Goal: Information Seeking & Learning: Learn about a topic

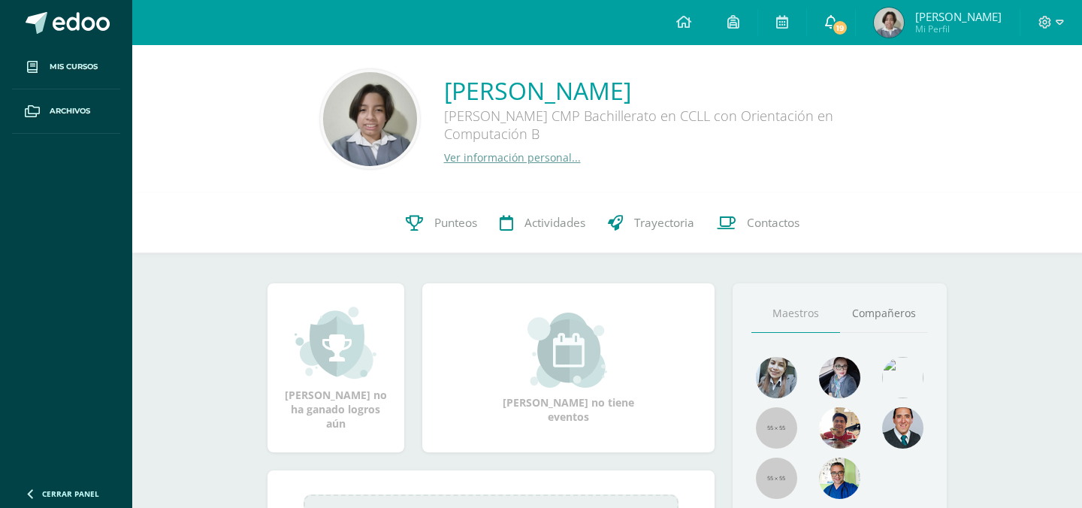
click at [837, 17] on icon at bounding box center [831, 22] width 12 height 14
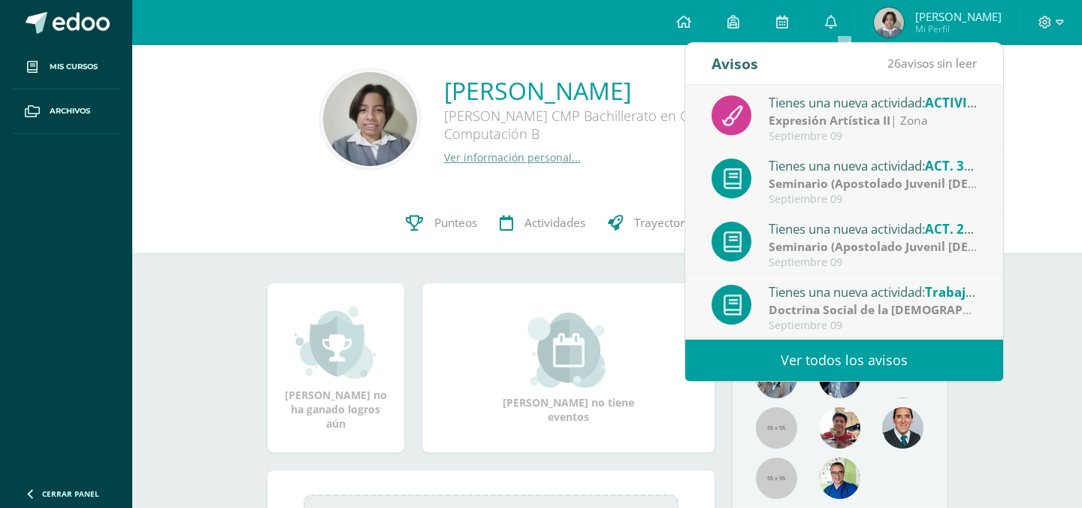
click at [827, 356] on link "Ver todos los avisos" at bounding box center [844, 360] width 318 height 41
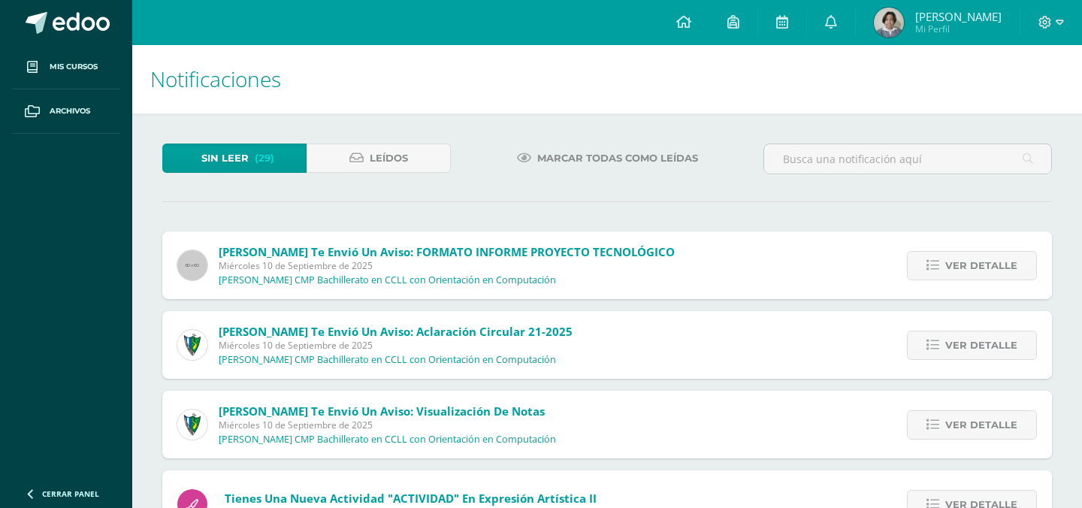
click at [534, 160] on link "Marcar todas como leídas" at bounding box center [607, 157] width 219 height 29
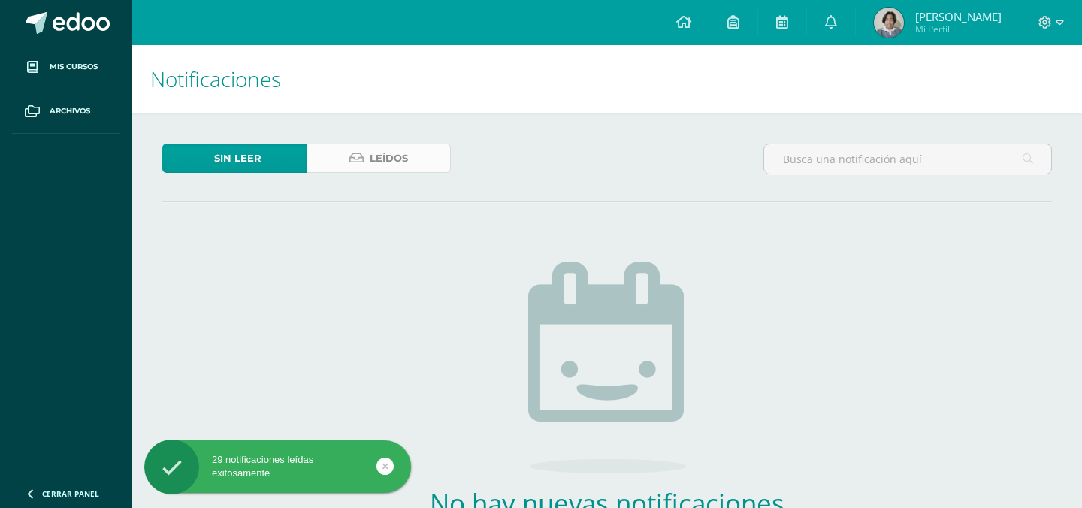
click at [420, 150] on link "Leídos" at bounding box center [378, 157] width 144 height 29
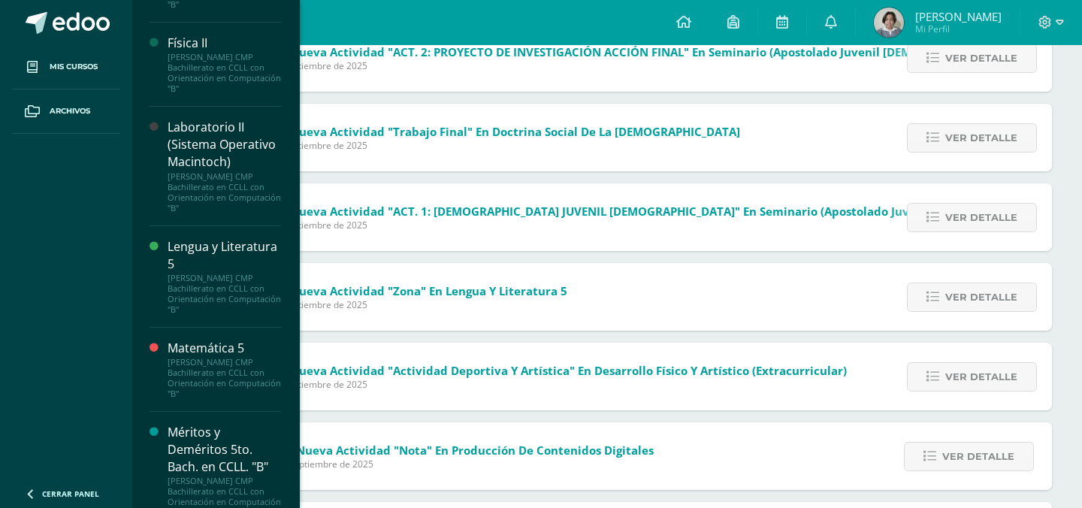
scroll to position [922, 0]
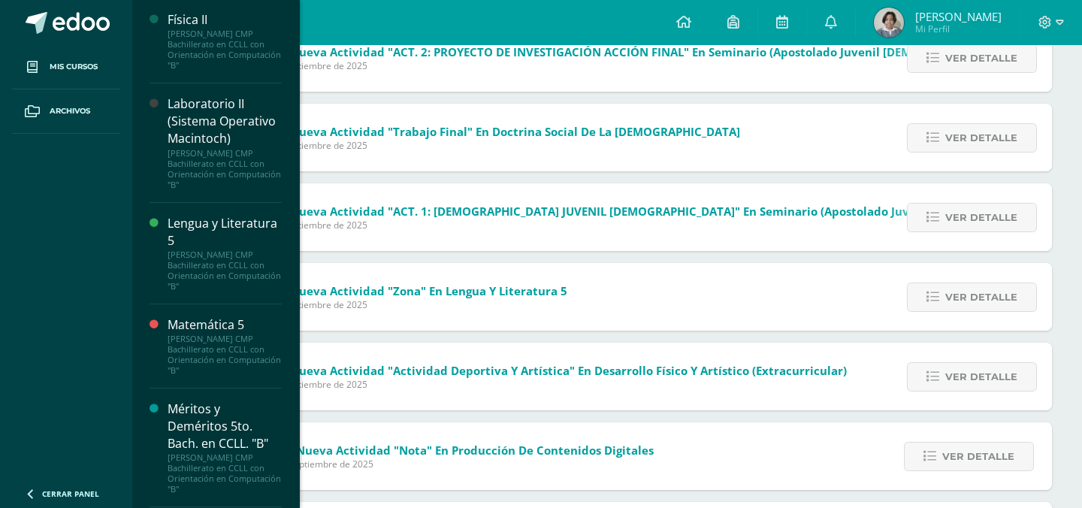
click at [204, 131] on div "Laboratorio II (Sistema Operativo Macintoch)" at bounding box center [224, 121] width 114 height 52
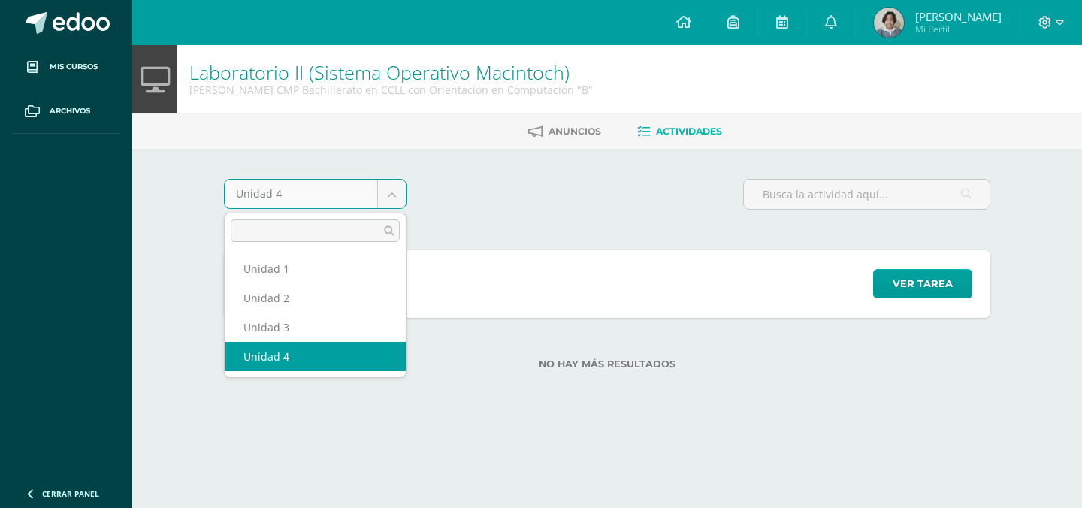
click at [386, 192] on body "Mis cursos Archivos Cerrar panel Biología II Quinto Bachillerato CMP Bachillera…" at bounding box center [541, 209] width 1082 height 418
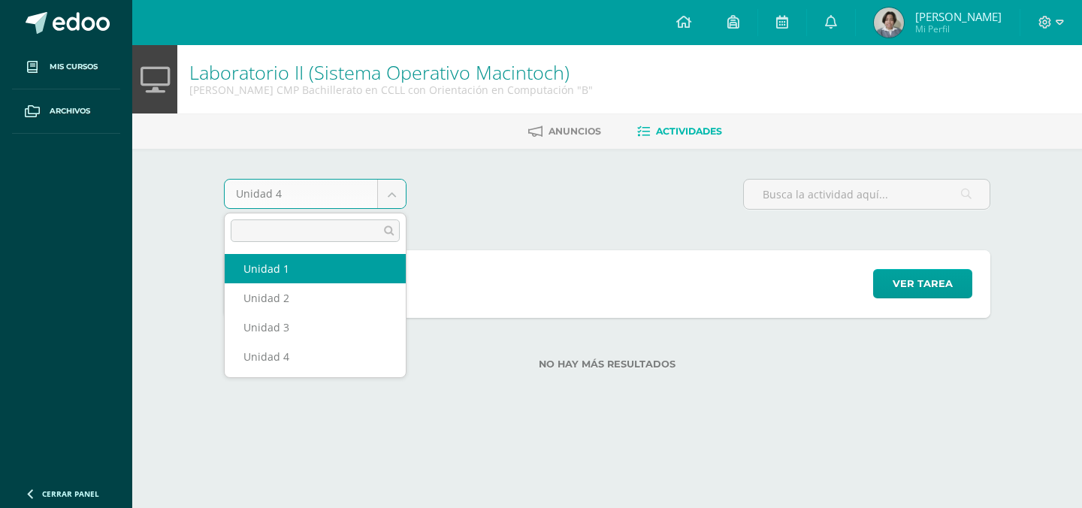
click at [514, 144] on body "Mis cursos Archivos Cerrar panel Biología II Quinto Bachillerato CMP Bachillera…" at bounding box center [541, 209] width 1082 height 418
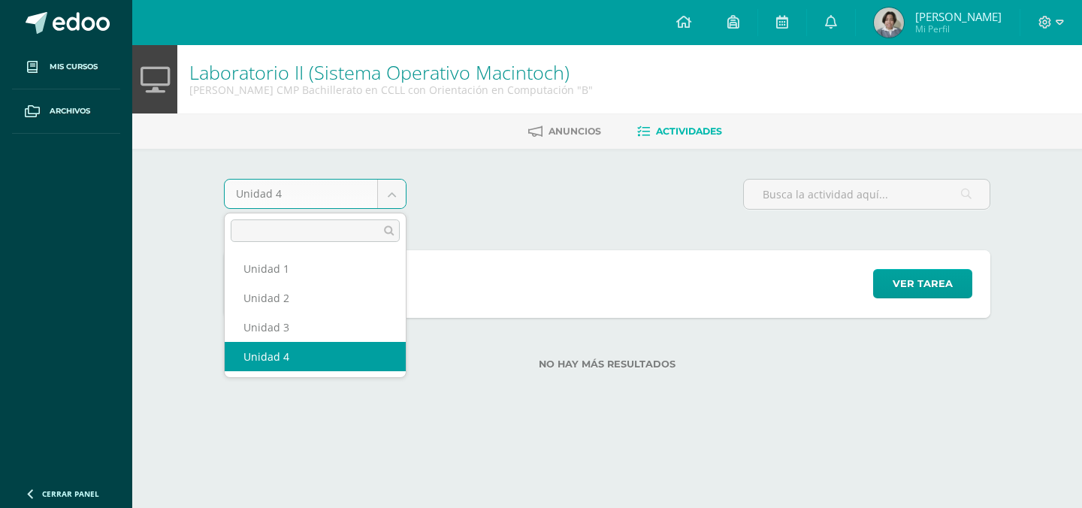
click at [400, 191] on body "Mis cursos Archivos Cerrar panel Biología II Quinto Bachillerato CMP Bachillera…" at bounding box center [541, 209] width 1082 height 418
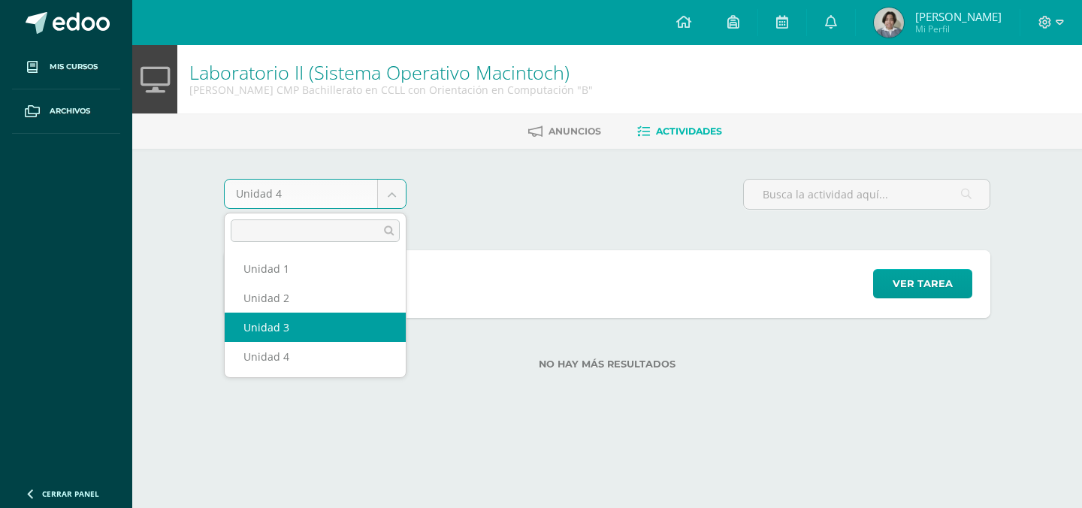
select select "Unidad 3"
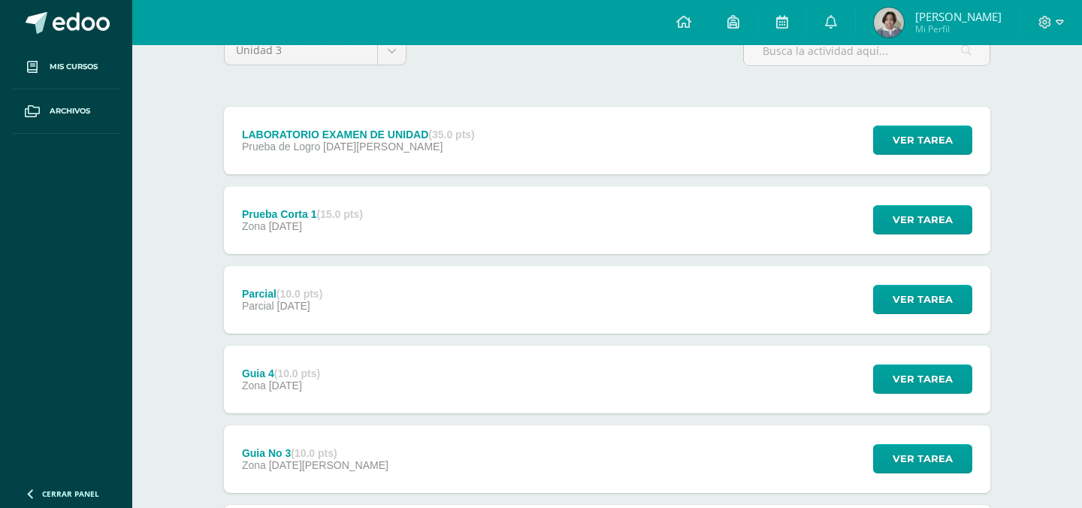
scroll to position [145, 0]
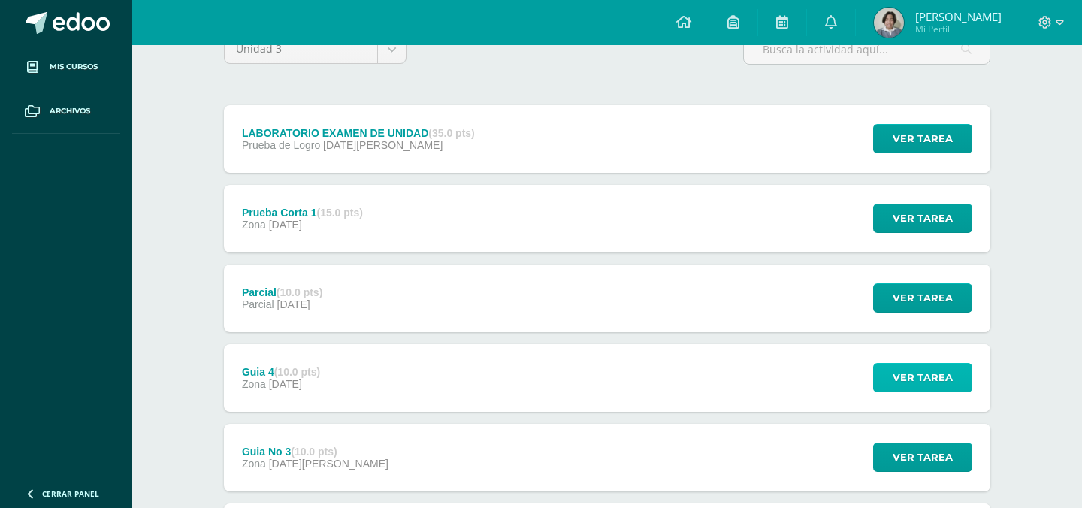
click at [898, 366] on span "Ver tarea" at bounding box center [922, 378] width 60 height 28
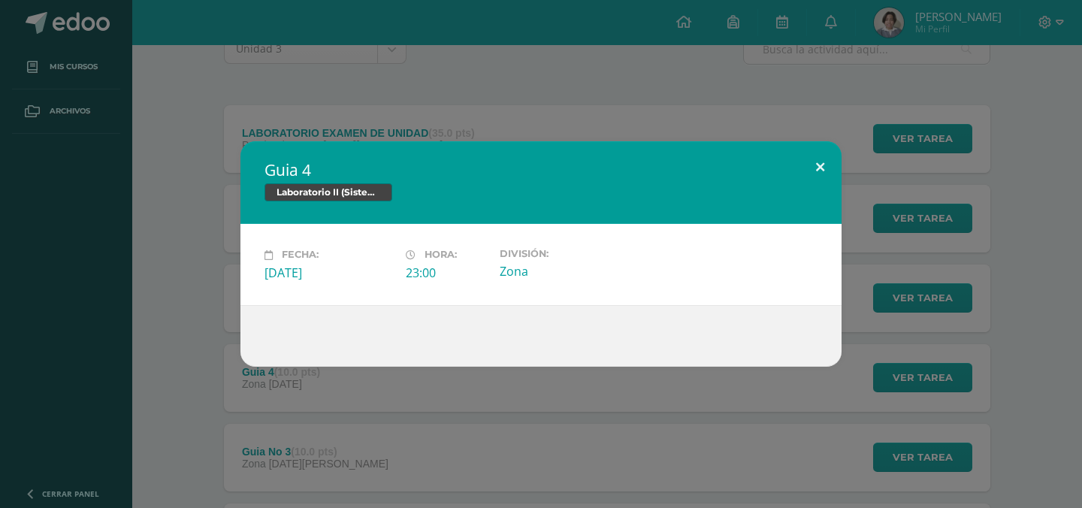
click at [829, 175] on button at bounding box center [819, 166] width 43 height 51
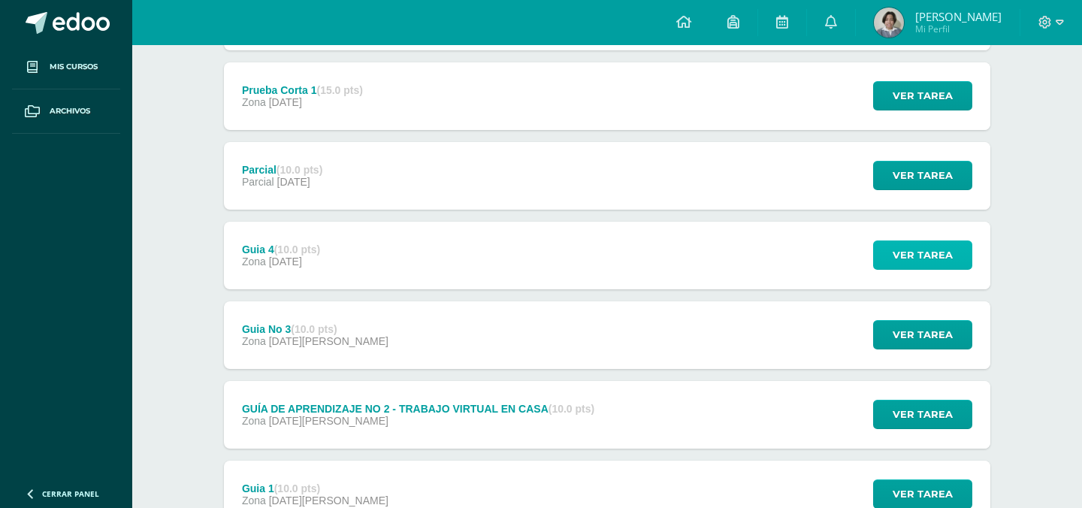
scroll to position [292, 0]
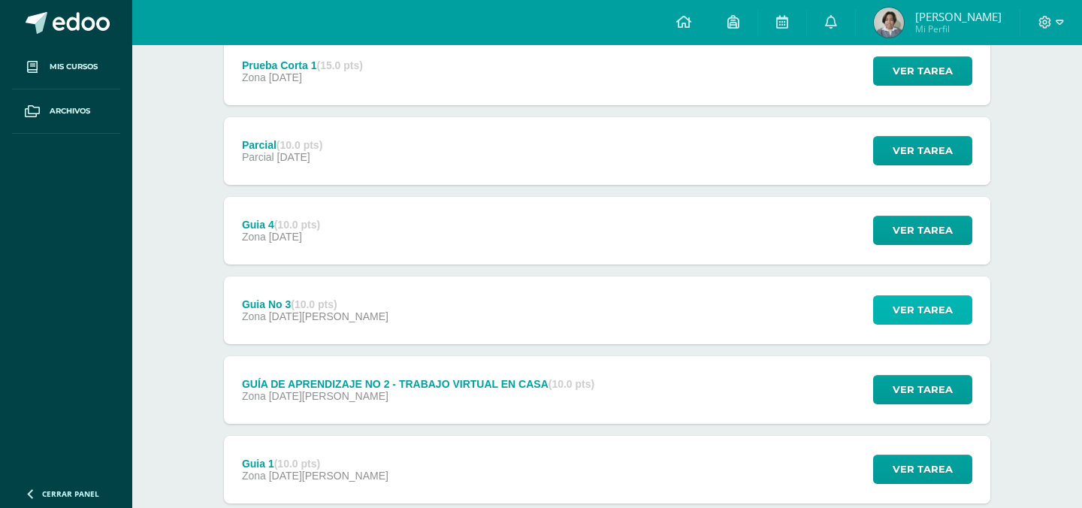
click at [942, 309] on span "Ver tarea" at bounding box center [922, 310] width 60 height 28
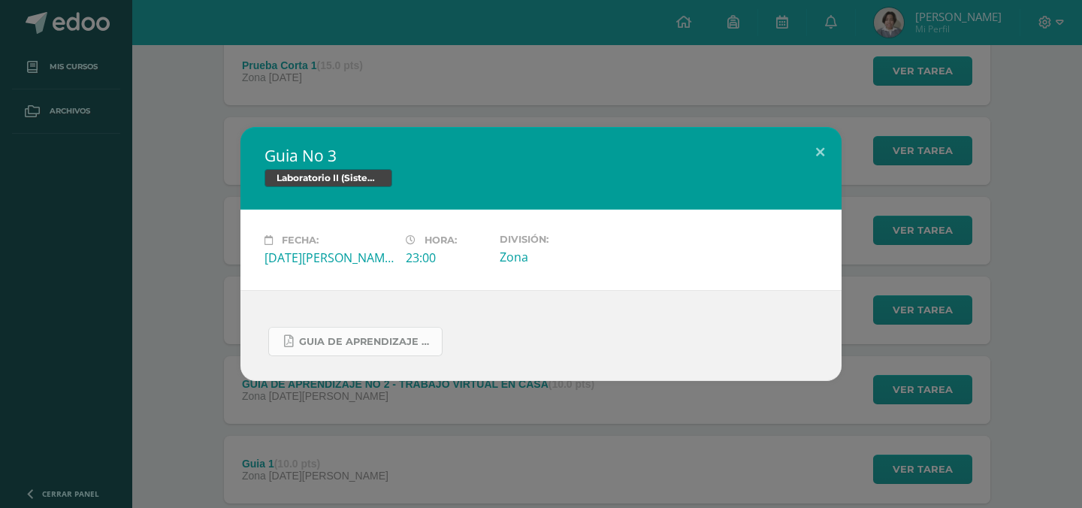
click at [367, 341] on span "Guia de aprendizaje 3 III Unidad.pdf" at bounding box center [366, 342] width 135 height 12
click at [805, 161] on button at bounding box center [819, 152] width 43 height 51
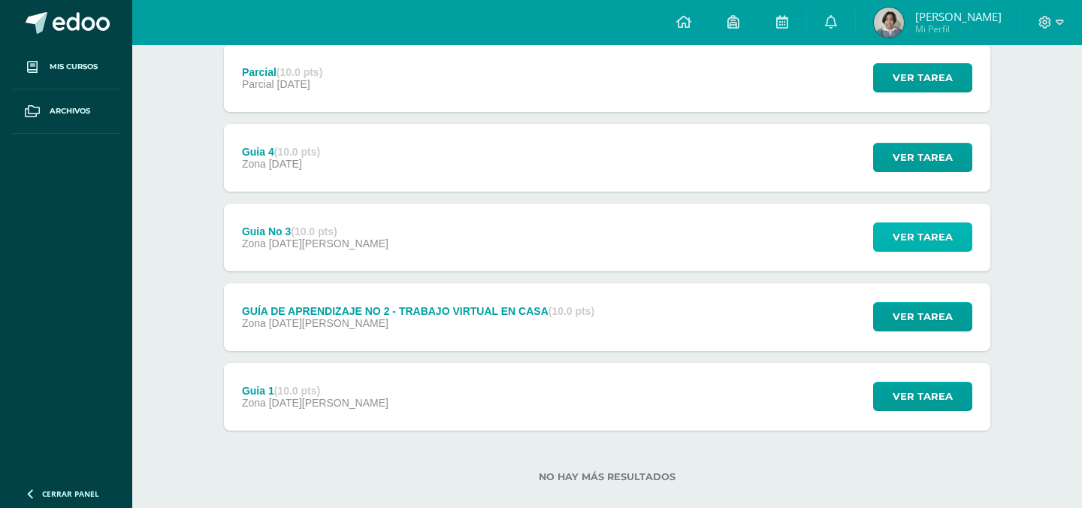
scroll to position [388, 0]
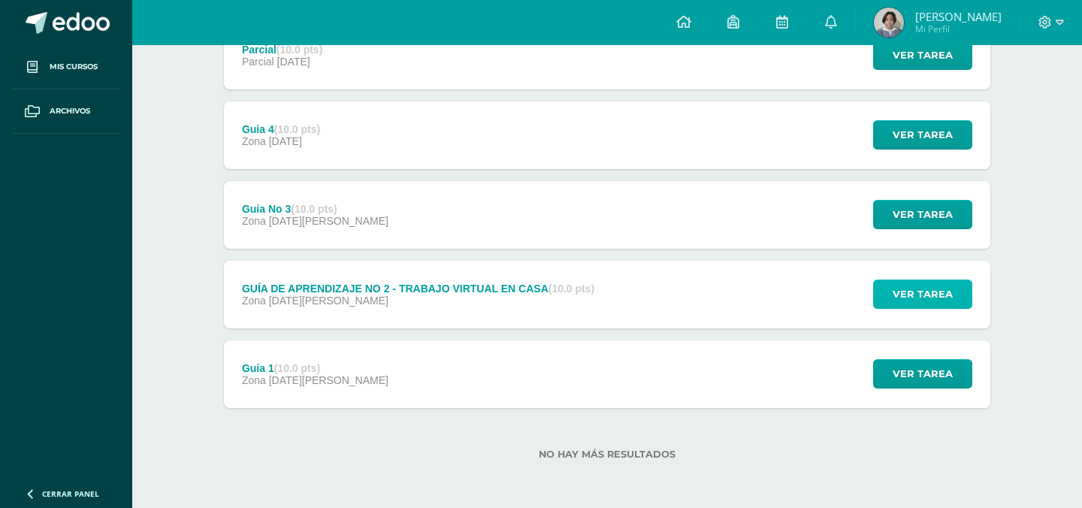
click at [886, 302] on button "Ver tarea" at bounding box center [922, 293] width 99 height 29
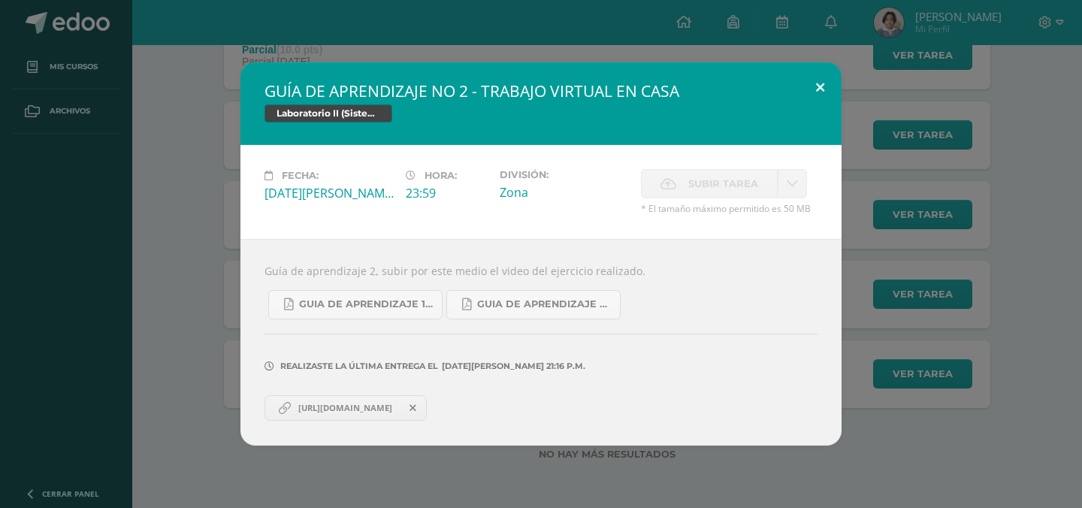
click at [817, 99] on button at bounding box center [819, 87] width 43 height 51
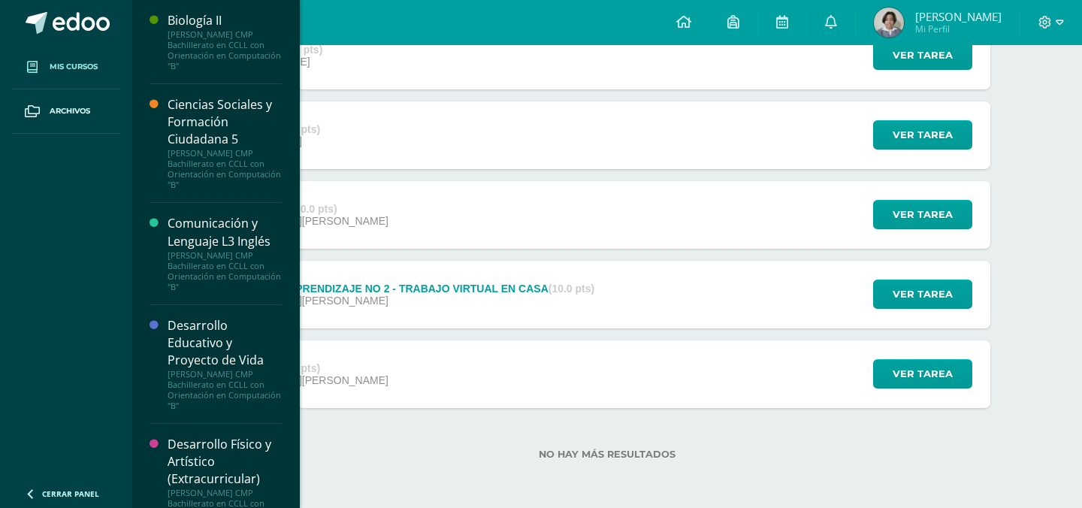
click at [105, 63] on link "Mis cursos" at bounding box center [66, 67] width 108 height 44
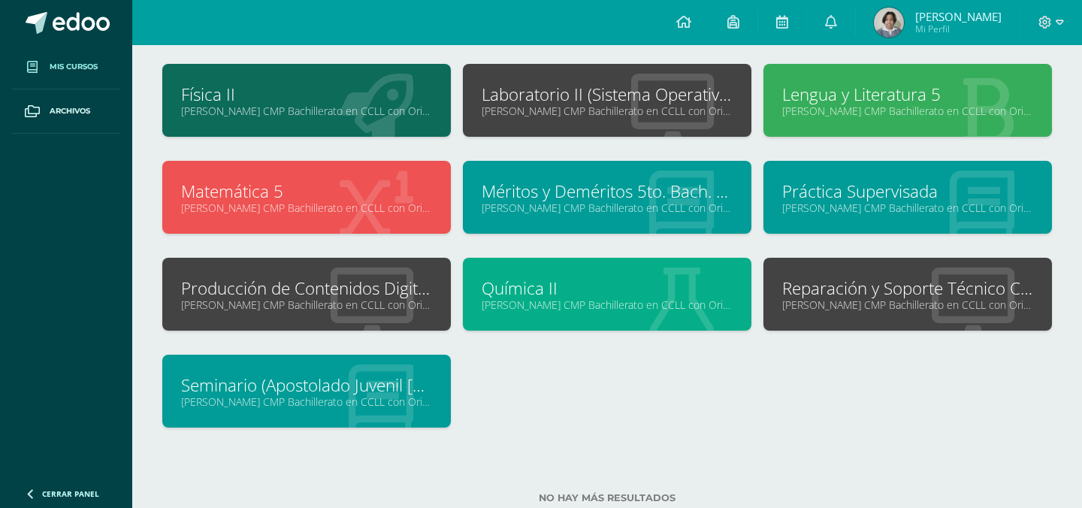
scroll to position [387, 0]
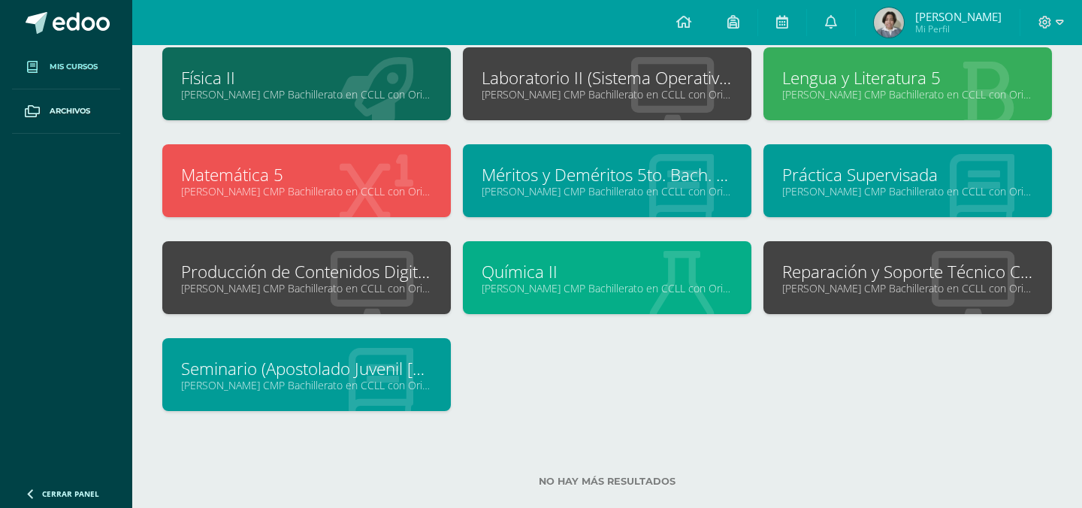
click at [370, 296] on icon at bounding box center [371, 288] width 83 height 74
click at [336, 272] on link "Producción de Contenidos Digitales" at bounding box center [306, 271] width 251 height 23
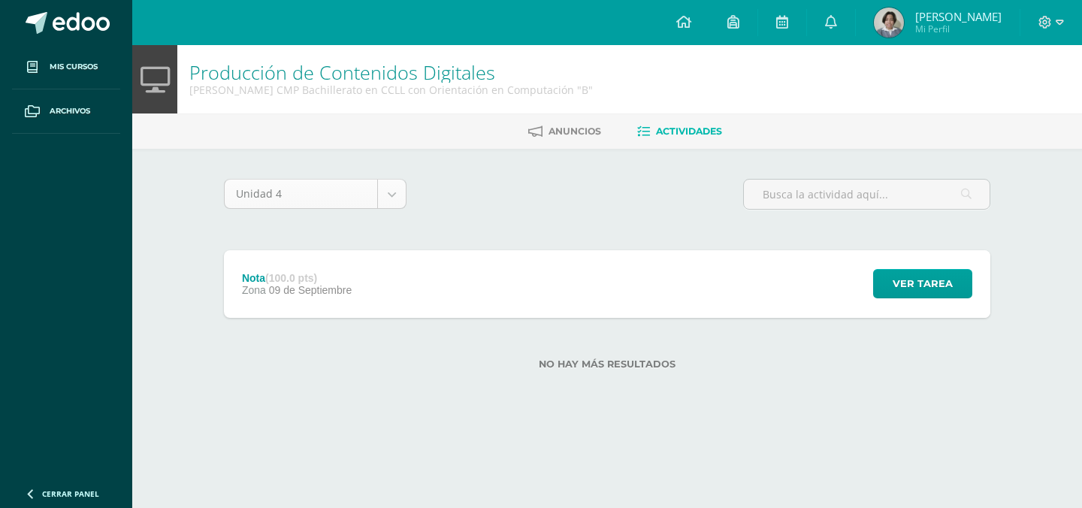
click at [398, 189] on body "Mis cursos Archivos Cerrar panel Biología II Quinto Bachillerato CMP Bachillera…" at bounding box center [541, 209] width 1082 height 418
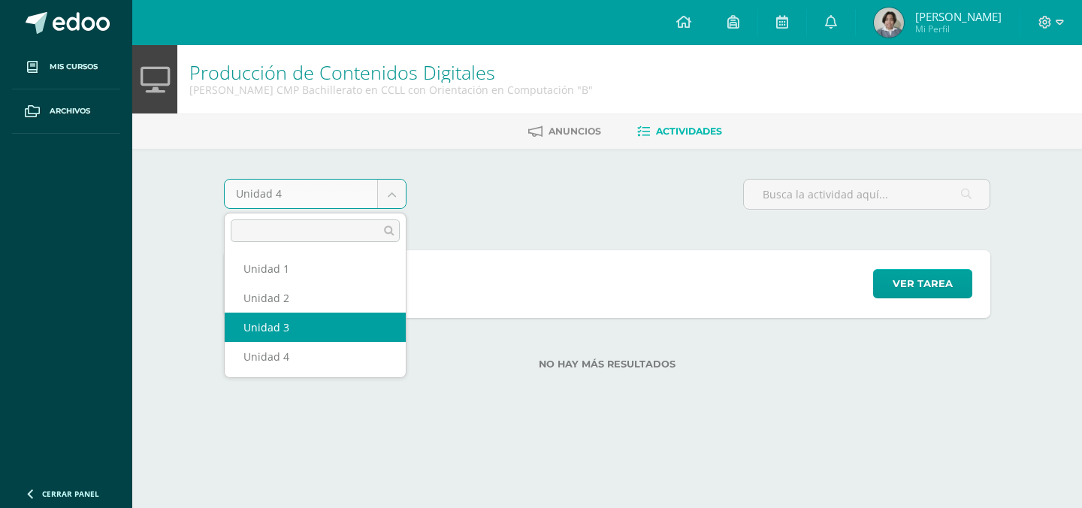
select select "Unidad 3"
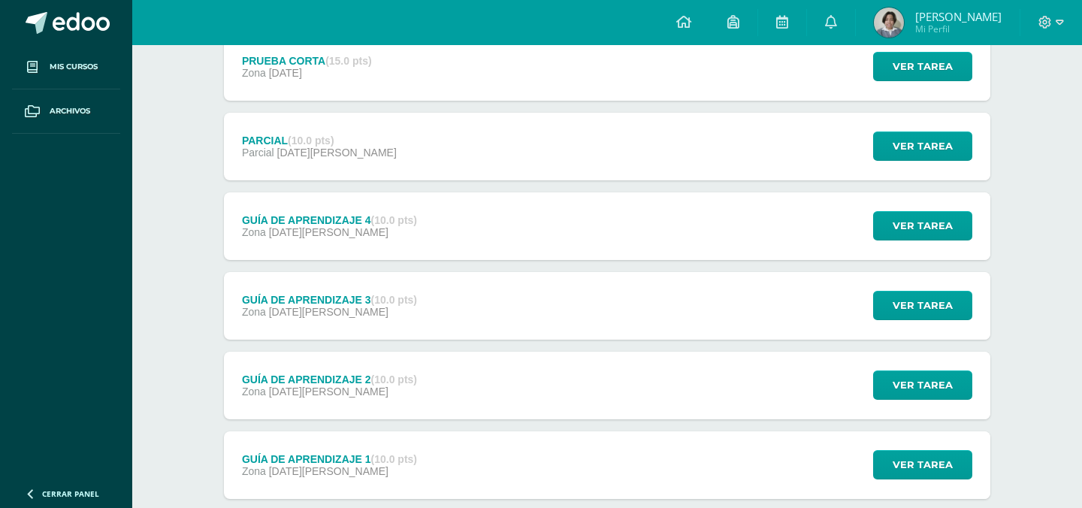
scroll to position [297, 0]
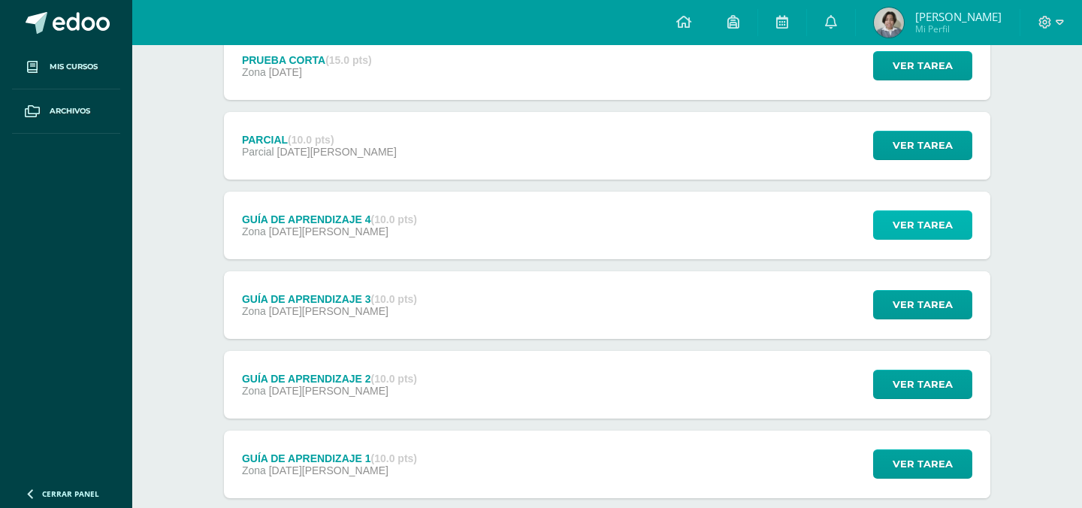
click at [901, 221] on span "Ver tarea" at bounding box center [922, 225] width 60 height 28
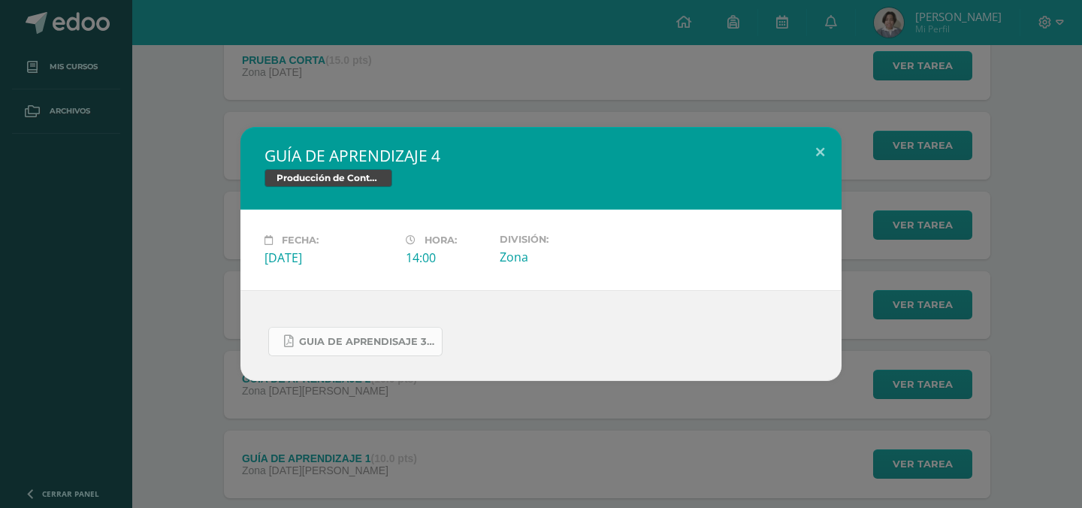
click at [393, 352] on link "Guia de aprendisaje 3 unidad 3.pdf" at bounding box center [355, 341] width 174 height 29
click at [821, 155] on button at bounding box center [819, 152] width 43 height 51
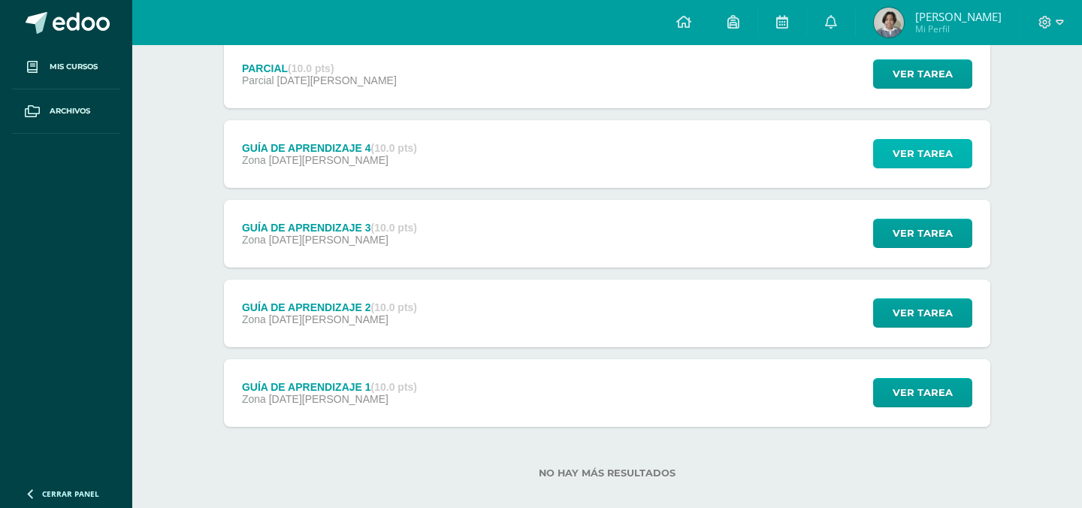
scroll to position [381, 0]
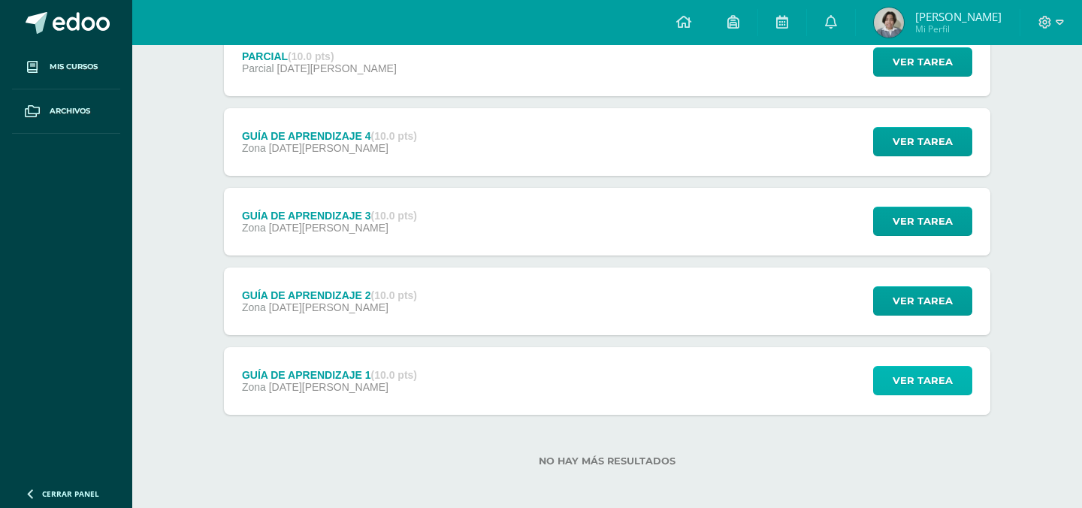
click at [926, 384] on span "Ver tarea" at bounding box center [922, 381] width 60 height 28
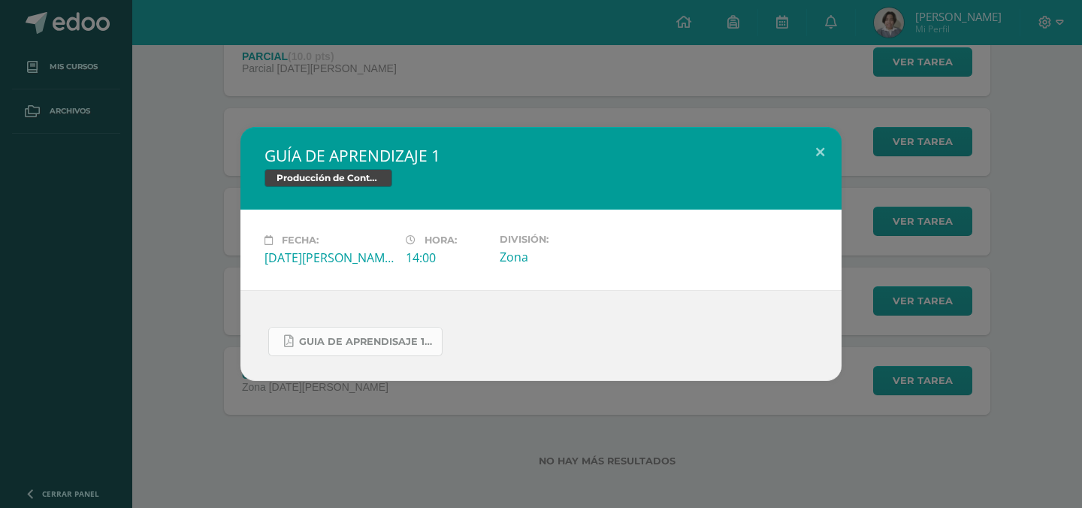
click at [386, 344] on span "Guia de aprendisaje 1 unidad 3.pdf" at bounding box center [366, 342] width 135 height 12
click at [389, 340] on span "Guia de aprendisaje 1 unidad 3.pdf" at bounding box center [366, 342] width 135 height 12
click at [797, 160] on h2 "GUÍA DE APRENDIZAJE 1" at bounding box center [540, 155] width 553 height 21
click at [819, 139] on button at bounding box center [819, 152] width 43 height 51
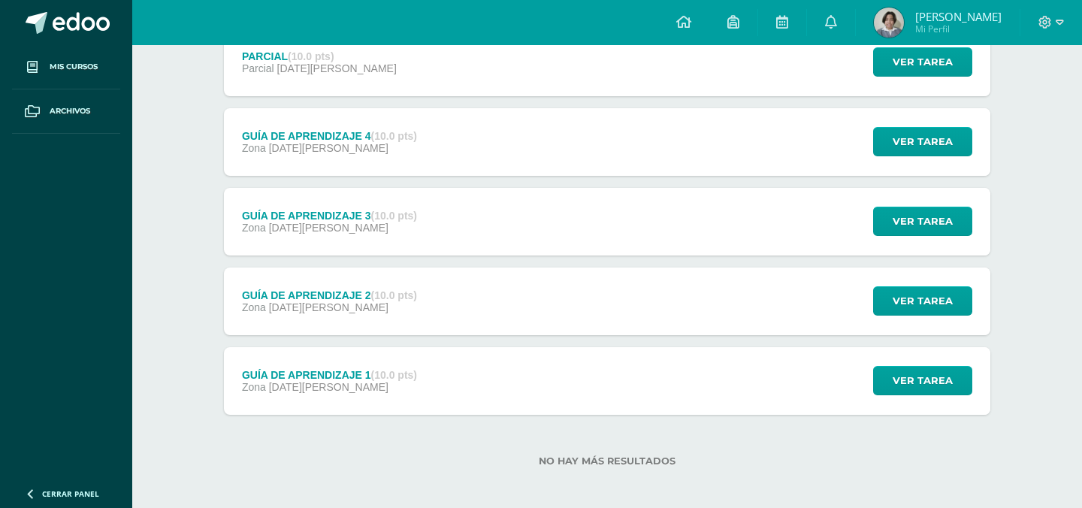
click at [642, 294] on div "GUÍA DE APRENDIZAJE 2 (10.0 pts) Zona 09 de Junio Ver tarea GUÍA DE APRENDIZAJE…" at bounding box center [607, 301] width 766 height 68
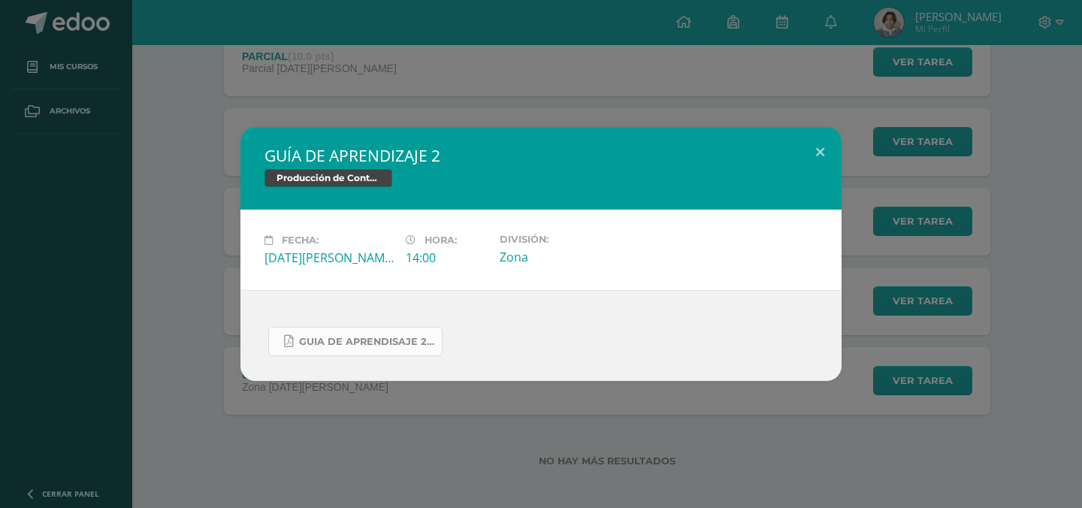
click at [396, 340] on span "Guia de aprendisaje 2 unidad 3.pdf" at bounding box center [366, 342] width 135 height 12
click at [822, 141] on button at bounding box center [819, 152] width 43 height 51
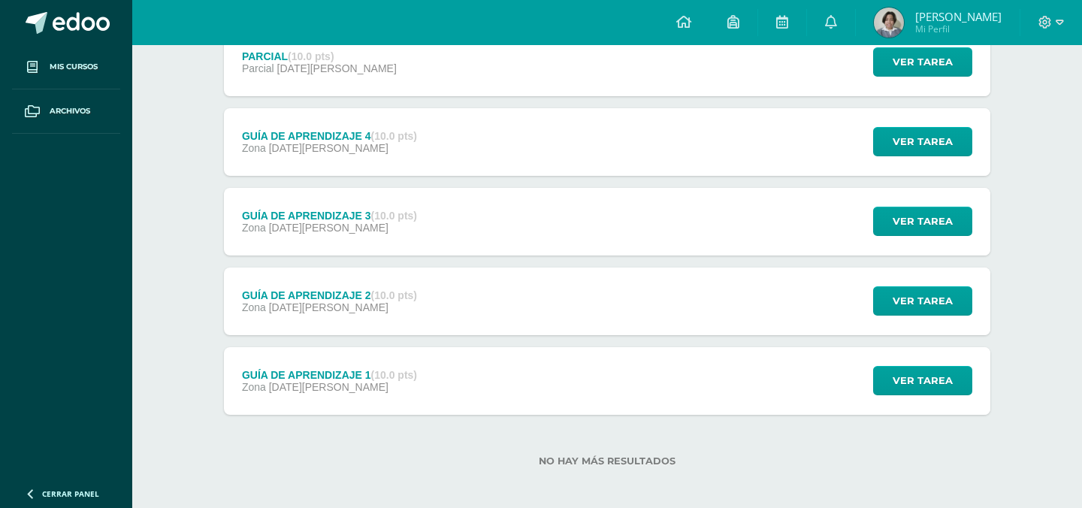
click at [458, 203] on div "GUÍA DE APRENDIZAJE 3 (10.0 pts) Zona 16 de Junio Ver tarea GUÍA DE APRENDIZAJE…" at bounding box center [607, 222] width 766 height 68
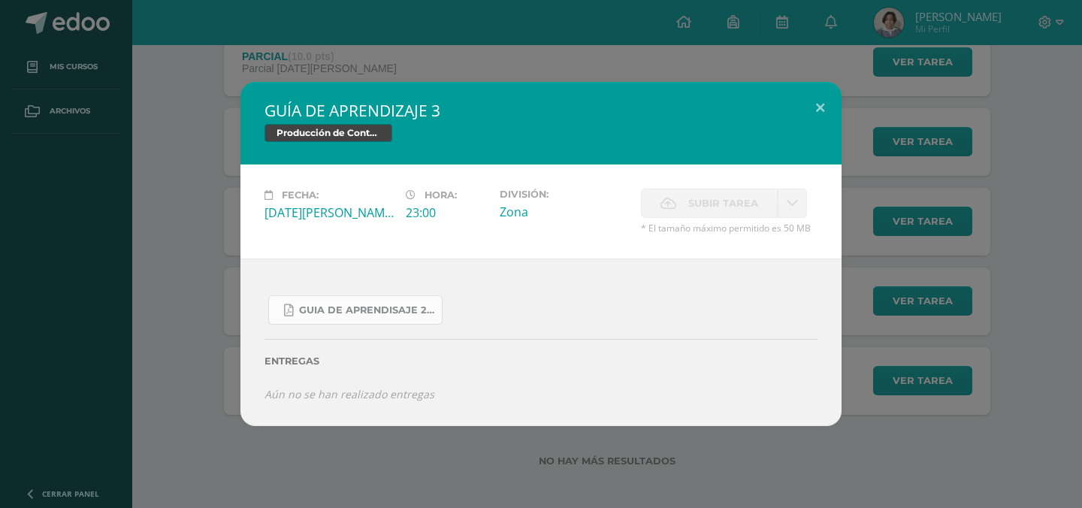
click at [347, 300] on link "Guia de aprendisaje 2 unidad 3.pdf" at bounding box center [355, 309] width 174 height 29
click at [822, 104] on button at bounding box center [819, 107] width 43 height 51
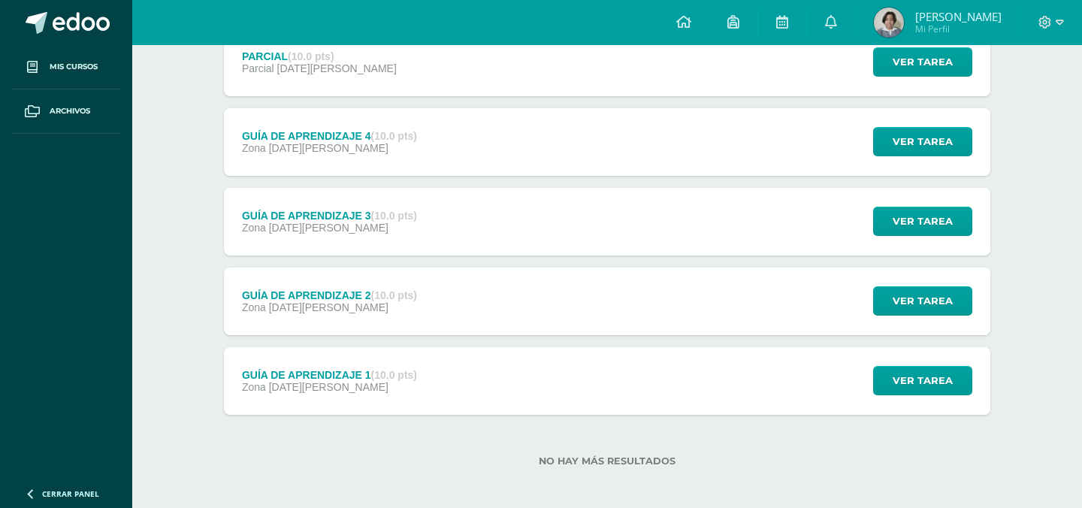
click at [356, 143] on div "Zona 14 de Julio" at bounding box center [329, 148] width 175 height 12
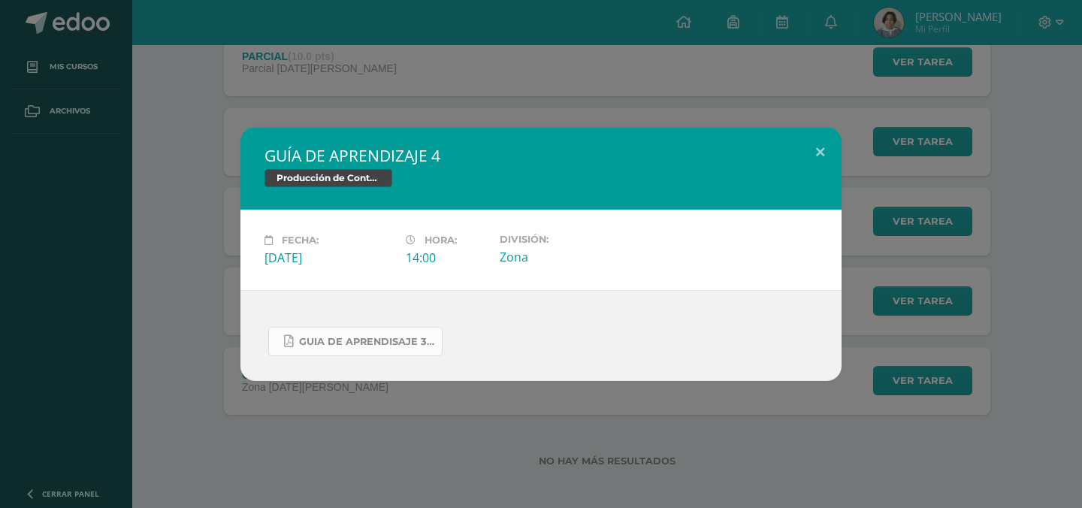
click at [394, 333] on link "Guia de aprendisaje 3 unidad 3.pdf" at bounding box center [355, 341] width 174 height 29
click at [366, 103] on div "GUÍA DE APRENDIZAJE 4 Producción de Contenidos Digitales Fecha: Lunes 14 de Jul…" at bounding box center [541, 254] width 1082 height 508
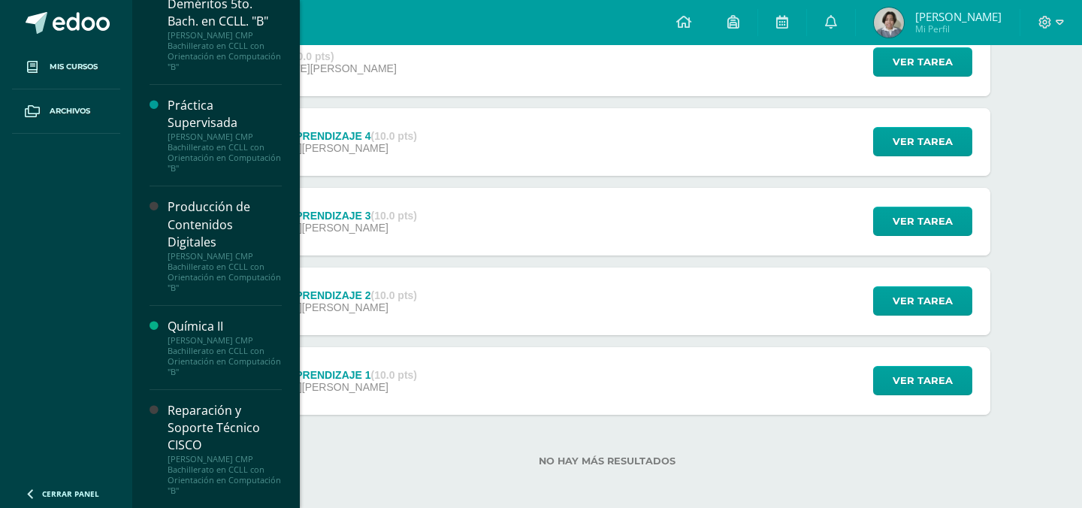
scroll to position [1378, 0]
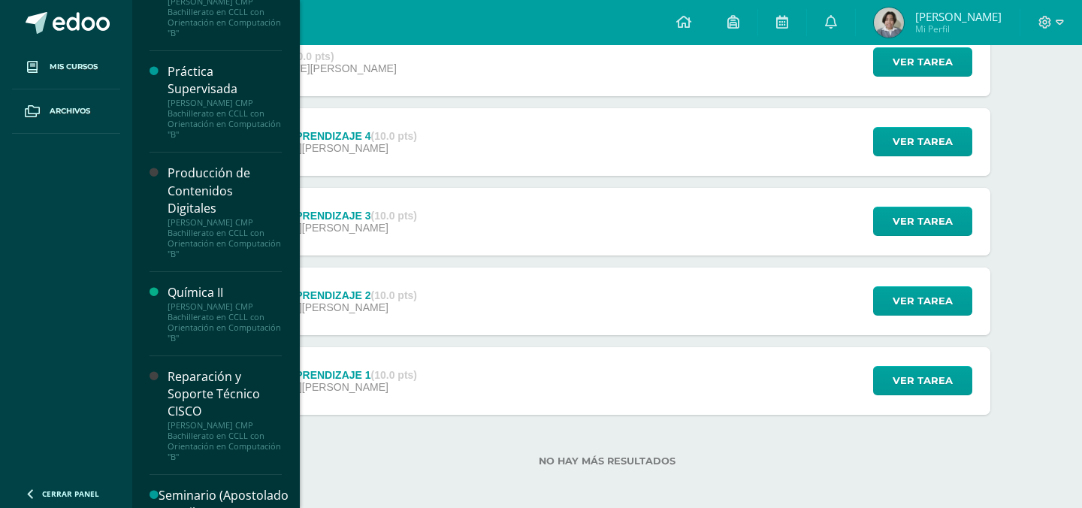
click at [220, 215] on div "Producción de Contenidos Digitales" at bounding box center [224, 190] width 114 height 52
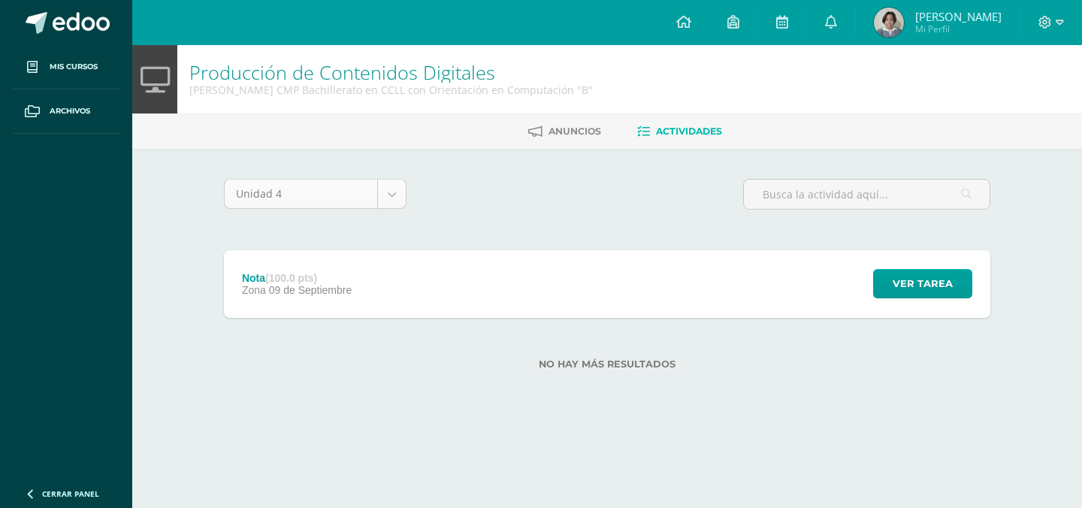
click at [385, 198] on body "Mis cursos Archivos Cerrar panel Biología II Quinto Bachillerato CMP Bachillera…" at bounding box center [541, 209] width 1082 height 418
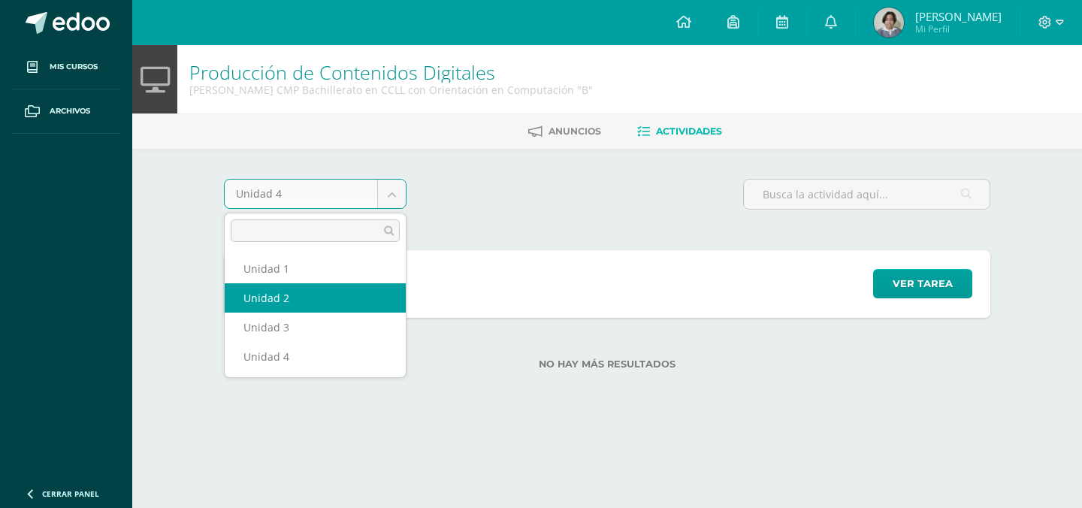
select select "Unidad 2"
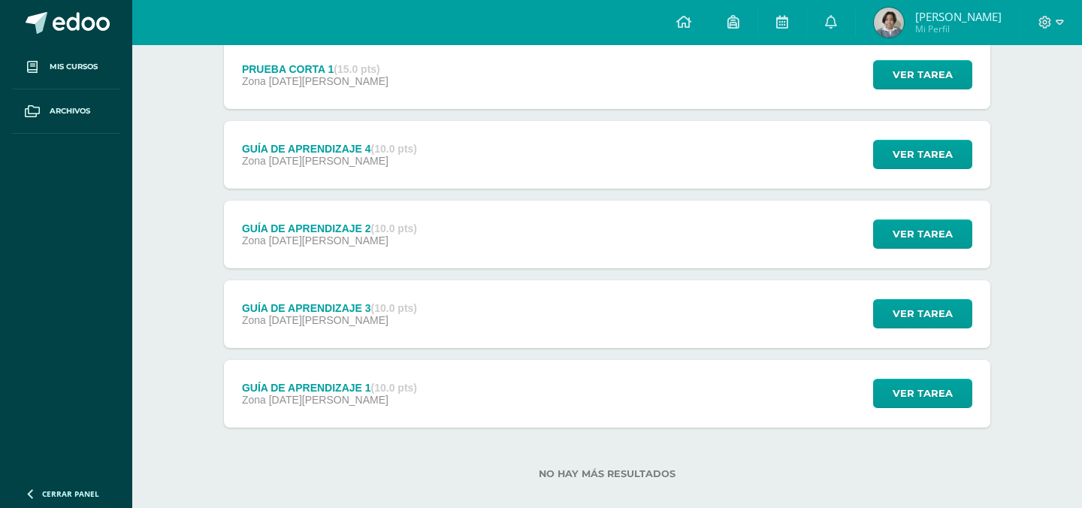
scroll to position [378, 0]
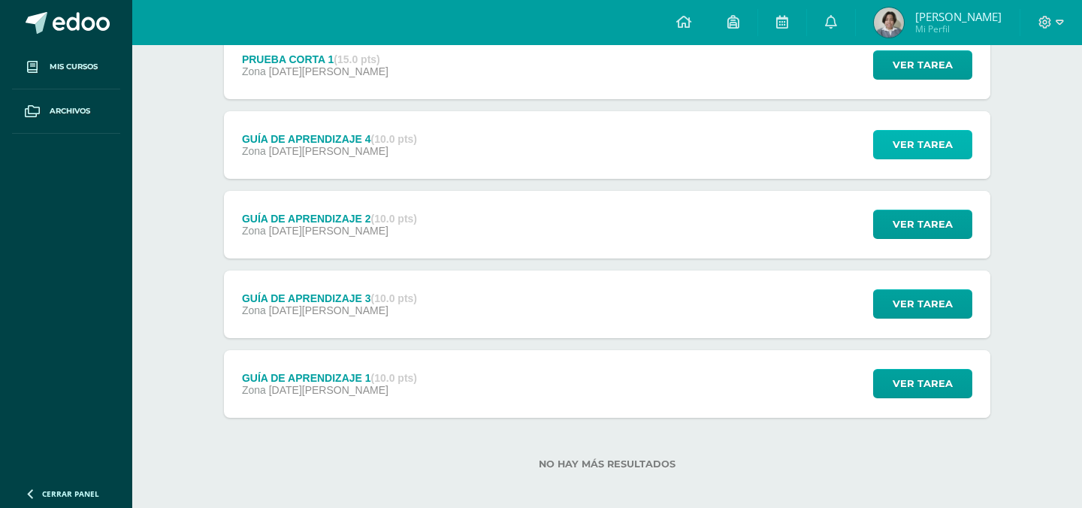
click at [892, 148] on button "Ver tarea" at bounding box center [922, 144] width 99 height 29
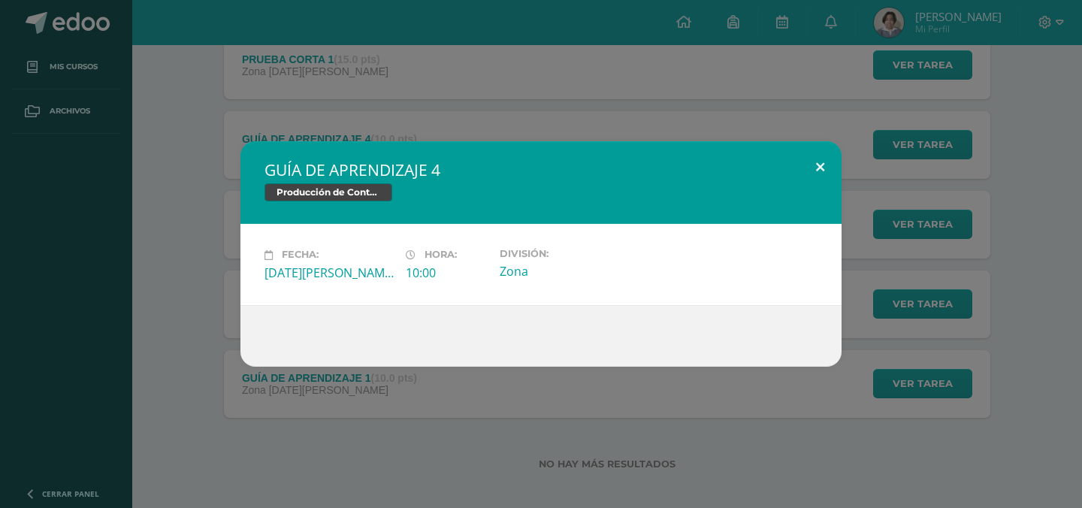
click at [798, 155] on button at bounding box center [819, 166] width 43 height 51
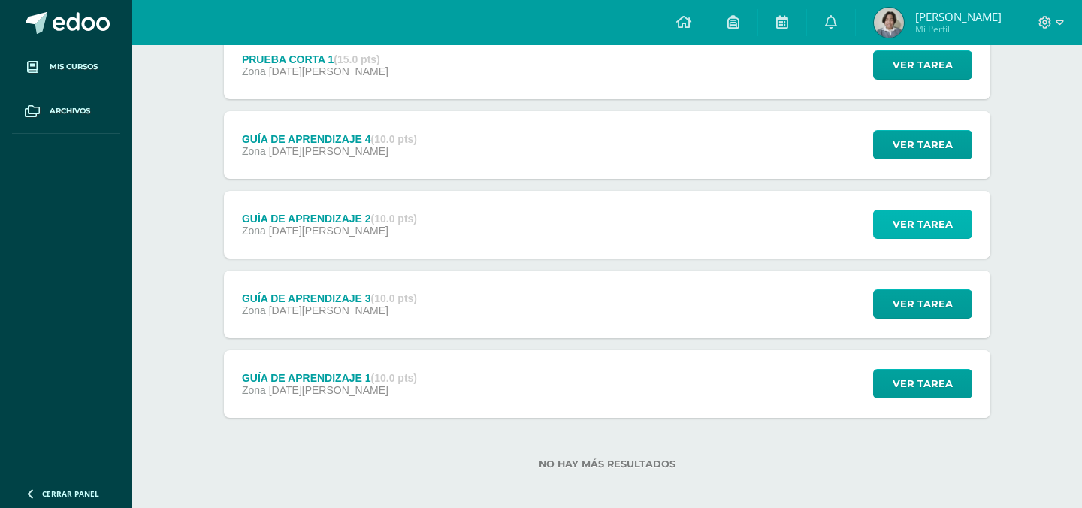
click at [919, 221] on span "Ver tarea" at bounding box center [922, 224] width 60 height 28
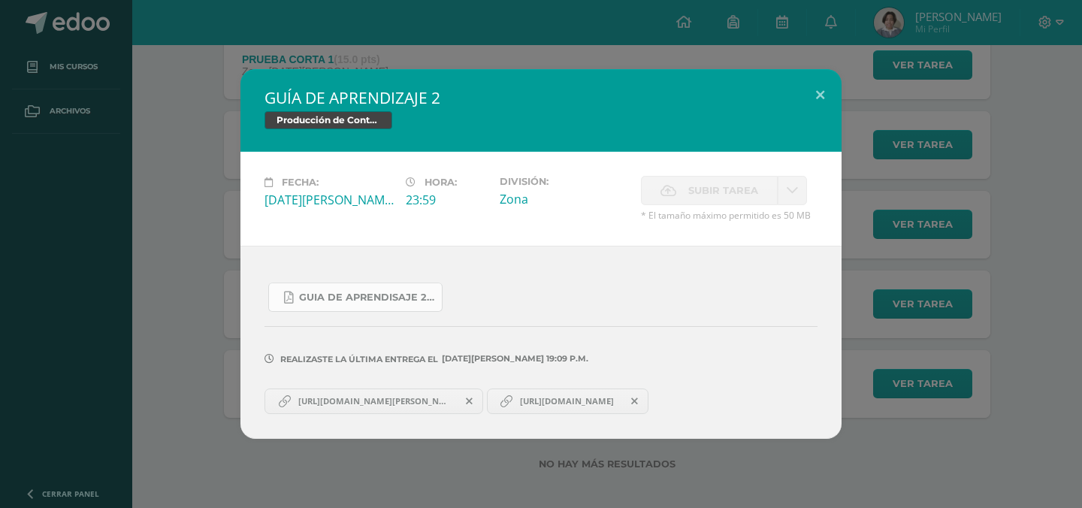
click at [399, 297] on span "Guia de aprendisaje 2 unidad 2.pdf" at bounding box center [366, 297] width 135 height 12
click at [823, 96] on button at bounding box center [819, 94] width 43 height 51
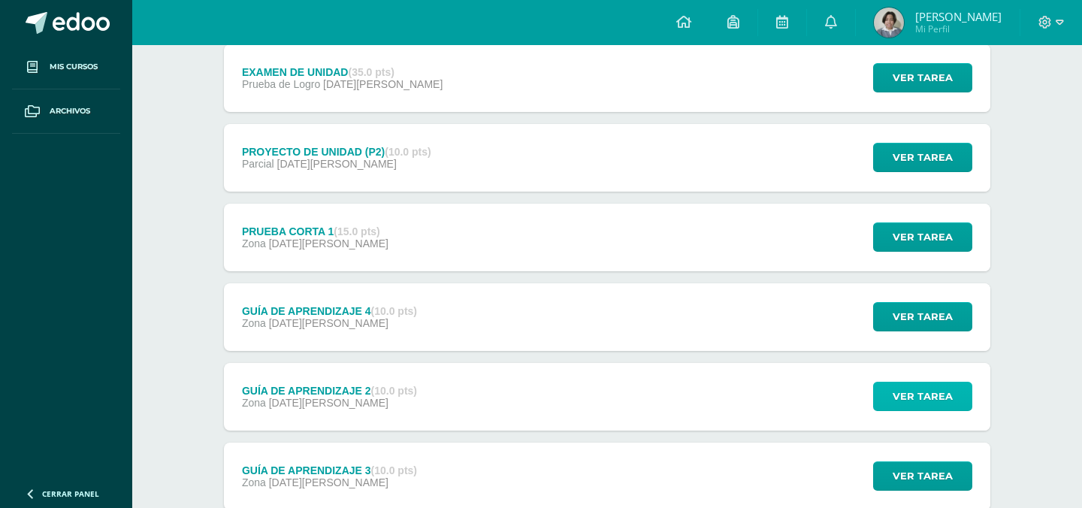
scroll to position [388, 0]
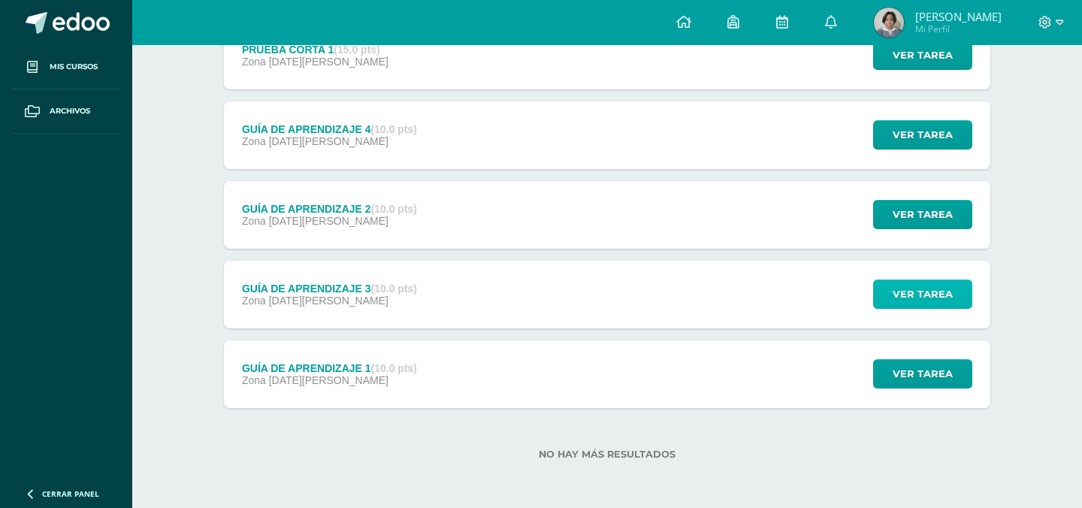
click at [930, 294] on span "Ver tarea" at bounding box center [922, 294] width 60 height 28
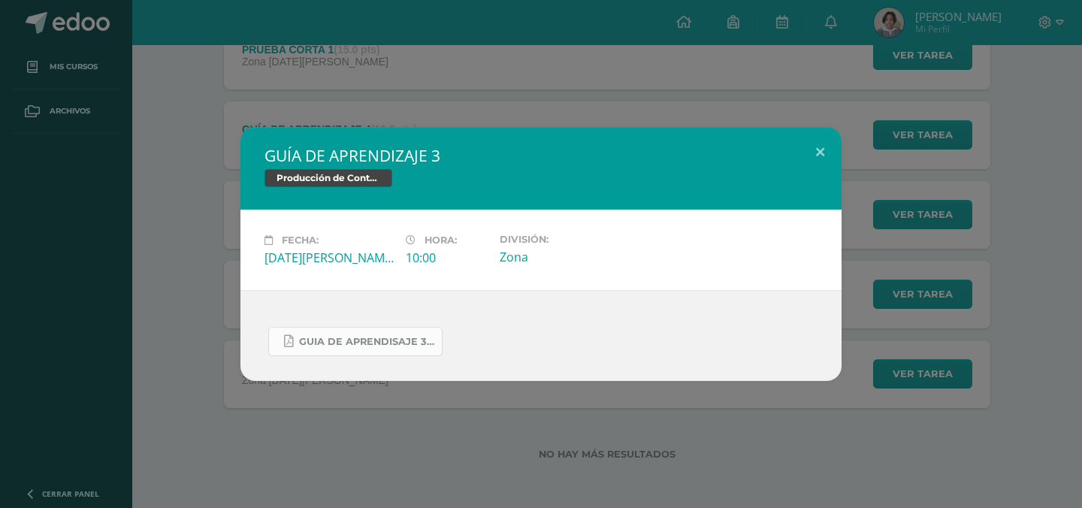
click at [318, 343] on span "Guia de aprendisaje 3 unidad 2 Programacion II.pdf" at bounding box center [366, 342] width 135 height 12
